Goal: Manage account settings

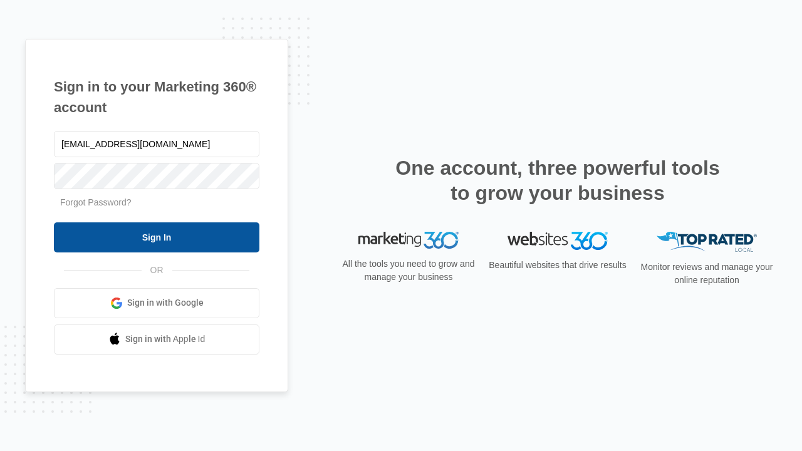
click at [157, 237] on input "Sign In" at bounding box center [157, 237] width 206 height 30
